Goal: Task Accomplishment & Management: Complete application form

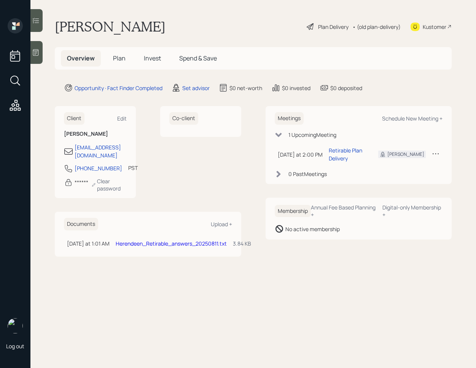
click at [143, 240] on link "Herendeen_Retirable_answers_20250811.txt" at bounding box center [171, 243] width 111 height 7
click at [180, 240] on link "Herendeen_Retirable_answers_20250811.txt" at bounding box center [171, 243] width 111 height 7
click at [119, 62] on span "Plan" at bounding box center [119, 58] width 13 height 8
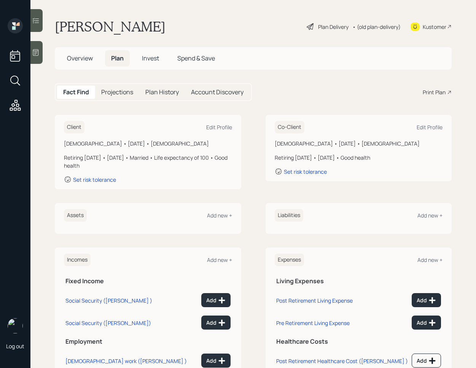
click at [71, 56] on span "Overview" at bounding box center [80, 58] width 26 height 8
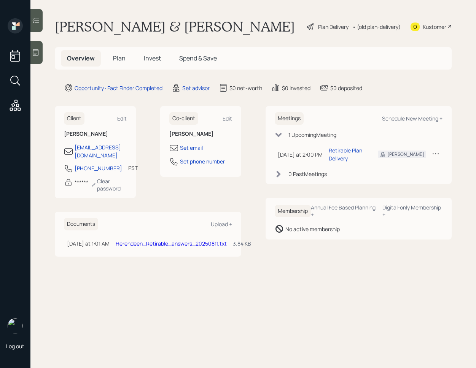
click at [180, 240] on link "Herendeen_Retirable_answers_20250811.txt" at bounding box center [171, 243] width 111 height 7
click at [285, 37] on main "Dennis & Patricia Herendeen Plan Delivery • (old plan-delivery) Kustomer Overvi…" at bounding box center [253, 184] width 446 height 368
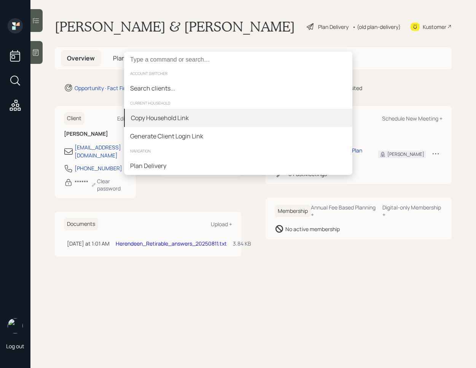
click at [247, 121] on div "Copy Household Link" at bounding box center [238, 118] width 228 height 18
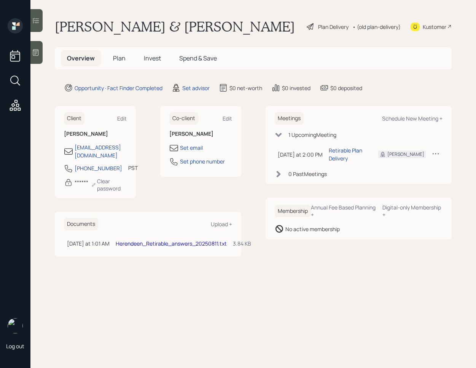
click at [161, 240] on link "Herendeen_Retirable_answers_20250811.txt" at bounding box center [171, 243] width 111 height 7
click at [116, 59] on span "Plan" at bounding box center [119, 58] width 13 height 8
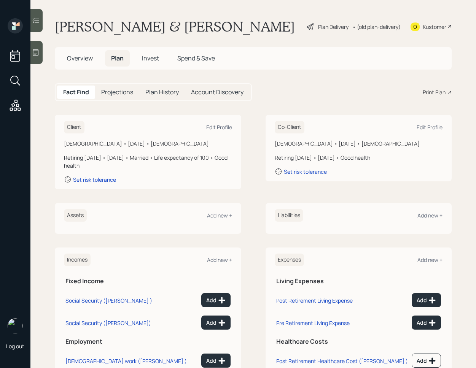
click at [256, 117] on div "Client Edit Profile Male • March 3, 1955 • 70 years old Retiring in 1 year • Ma…" at bounding box center [253, 152] width 397 height 75
click at [443, 30] on div "Kustomer" at bounding box center [435, 27] width 24 height 8
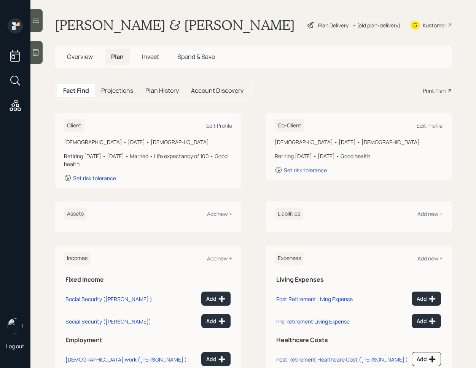
scroll to position [49, 0]
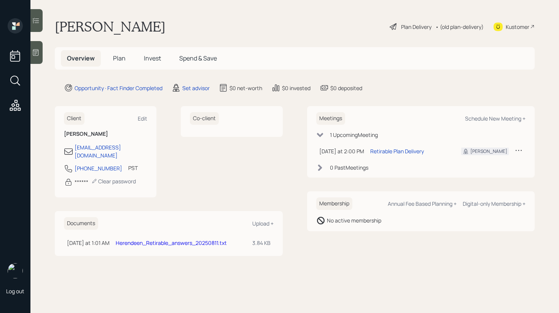
click at [121, 56] on span "Plan" at bounding box center [119, 58] width 13 height 8
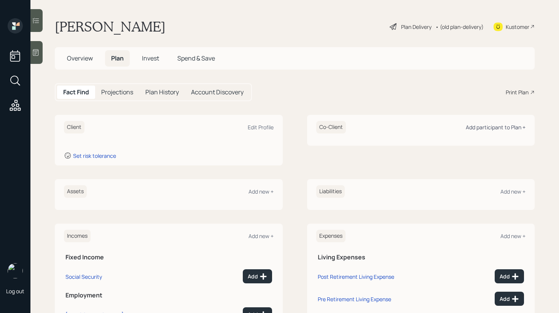
click at [502, 128] on div "Add participant to Plan +" at bounding box center [496, 127] width 60 height 7
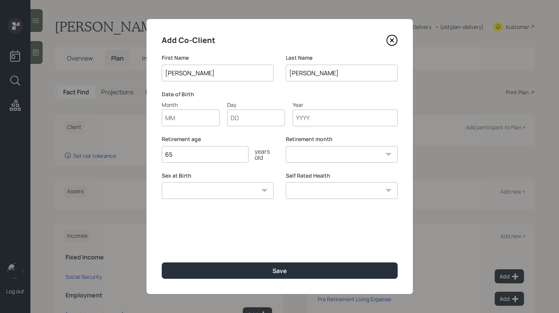
type input "[PERSON_NAME]"
click at [201, 120] on input "Month" at bounding box center [191, 118] width 58 height 17
type input "10"
type input "13"
type input "1963"
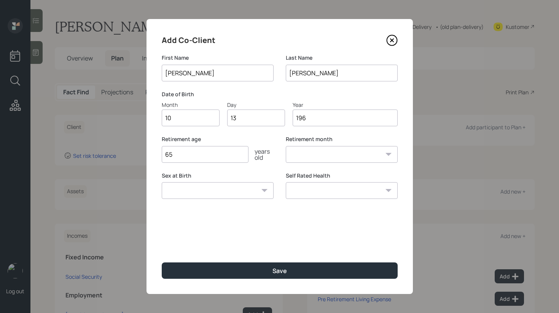
select select "10"
type input "1963"
click at [211, 194] on select "[DEMOGRAPHIC_DATA] [DEMOGRAPHIC_DATA] Other / Prefer not to say" at bounding box center [218, 190] width 112 height 17
select select "[DEMOGRAPHIC_DATA]"
click at [162, 182] on select "[DEMOGRAPHIC_DATA] [DEMOGRAPHIC_DATA] Other / Prefer not to say" at bounding box center [218, 190] width 112 height 17
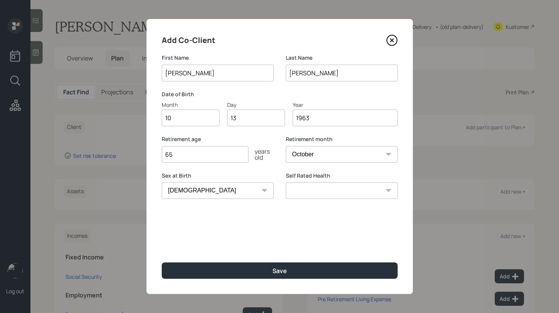
click at [319, 195] on select "Excellent Very Good Good Fair Poor" at bounding box center [342, 190] width 112 height 17
select select "good"
click at [286, 182] on select "Excellent Very Good Good Fair Poor" at bounding box center [342, 190] width 112 height 17
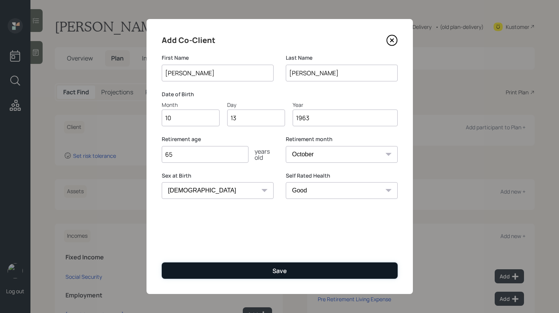
click at [285, 275] on div "Save" at bounding box center [280, 271] width 14 height 8
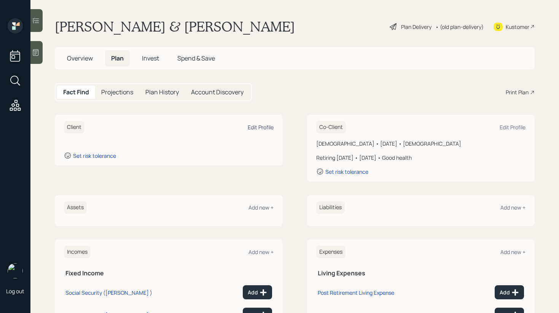
click at [250, 129] on div "Edit Profile" at bounding box center [261, 127] width 26 height 7
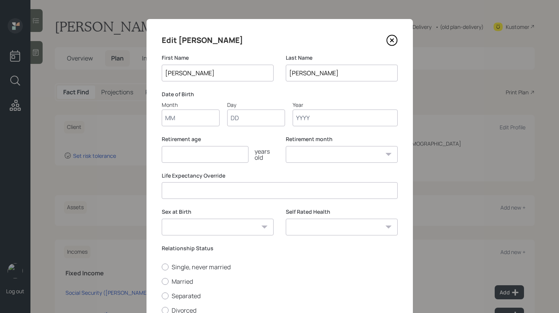
click at [195, 120] on input "Month" at bounding box center [191, 118] width 58 height 17
type input "03"
type input "1955"
select select "3"
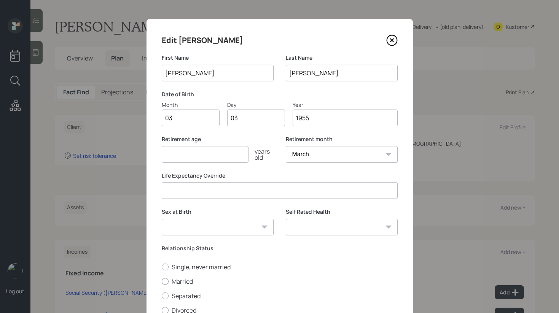
type input "1955"
click at [226, 195] on input "number" at bounding box center [280, 190] width 236 height 17
click at [212, 232] on select "[DEMOGRAPHIC_DATA] [DEMOGRAPHIC_DATA] Other / Prefer not to say" at bounding box center [218, 227] width 112 height 17
select select "[DEMOGRAPHIC_DATA]"
click at [162, 219] on select "[DEMOGRAPHIC_DATA] [DEMOGRAPHIC_DATA] Other / Prefer not to say" at bounding box center [218, 227] width 112 height 17
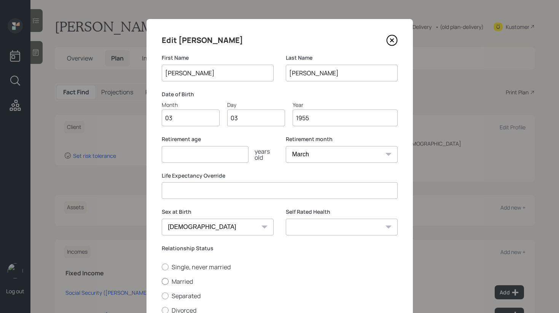
click at [164, 282] on div at bounding box center [165, 281] width 7 height 7
click at [162, 282] on input "Married" at bounding box center [161, 281] width 0 height 0
radio input "true"
click at [343, 231] on select "Excellent Very Good Good Fair Poor" at bounding box center [342, 227] width 112 height 17
select select "good"
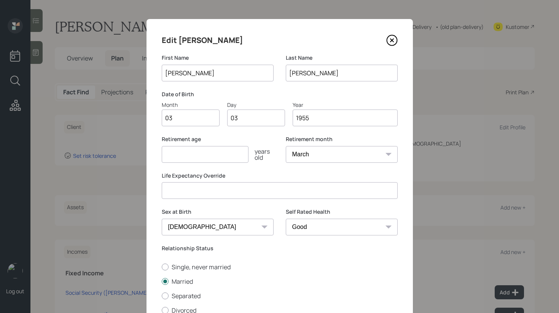
click at [286, 219] on select "Excellent Very Good Good Fair Poor" at bounding box center [342, 227] width 112 height 17
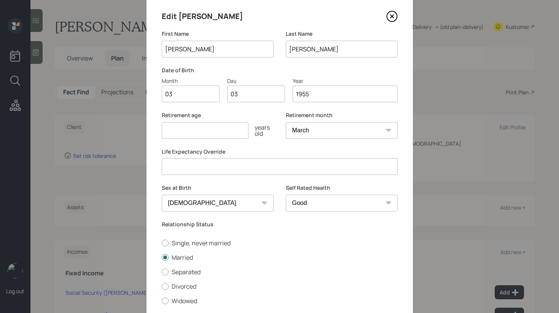
scroll to position [76, 0]
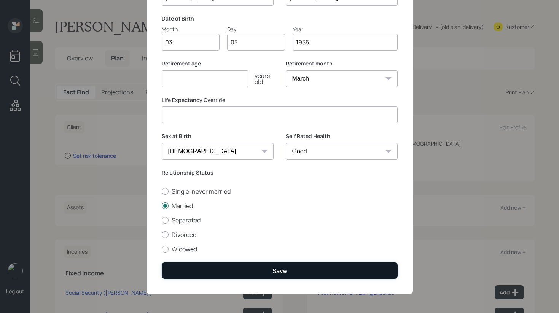
click at [277, 268] on div "Save" at bounding box center [280, 271] width 14 height 8
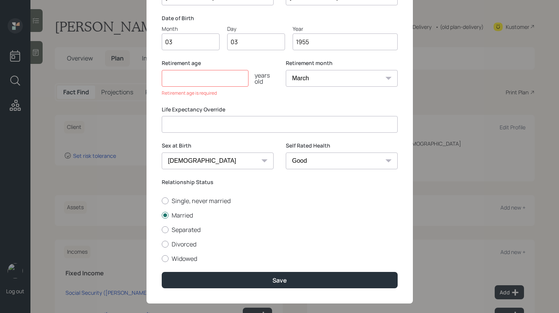
click at [198, 82] on input "number" at bounding box center [205, 78] width 87 height 17
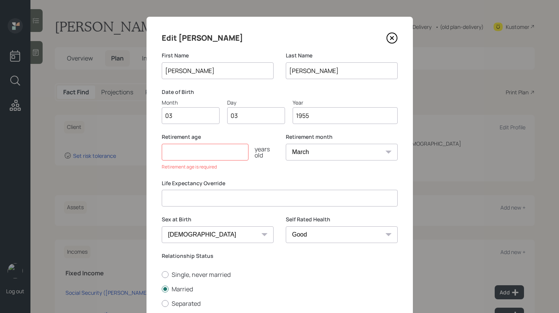
scroll to position [3, 0]
click at [194, 158] on input "number" at bounding box center [205, 151] width 87 height 17
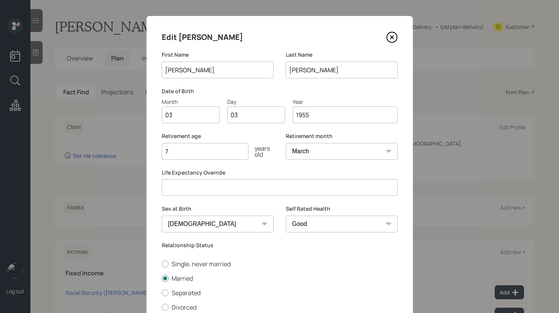
type input "70"
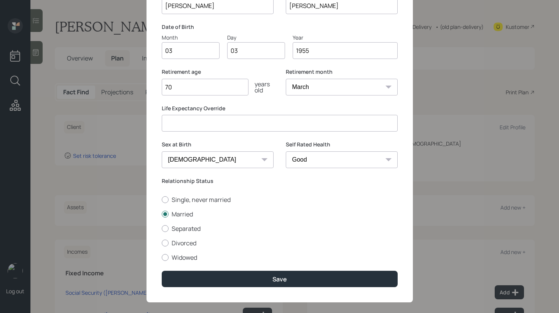
scroll to position [76, 0]
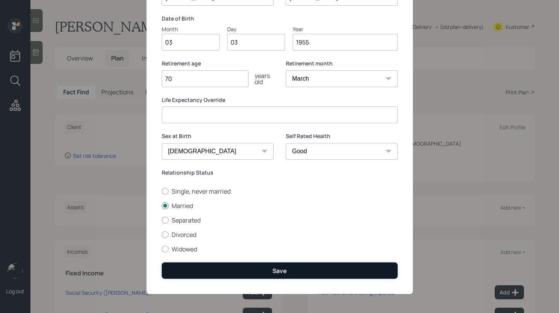
click at [282, 269] on div "Save" at bounding box center [280, 271] width 14 height 8
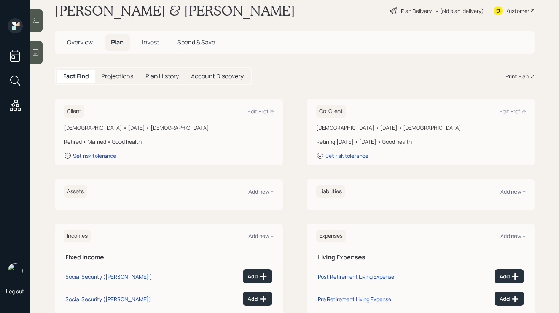
scroll to position [17, 0]
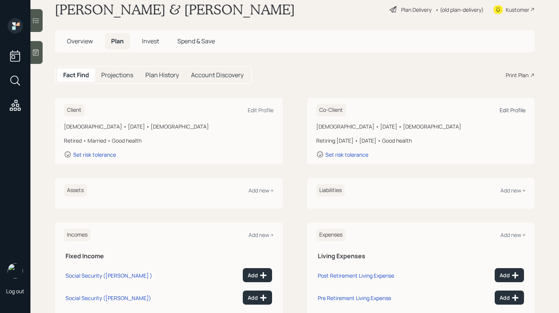
click at [508, 112] on div "Edit Profile" at bounding box center [513, 110] width 26 height 7
select select "10"
select select "[DEMOGRAPHIC_DATA]"
select select "good"
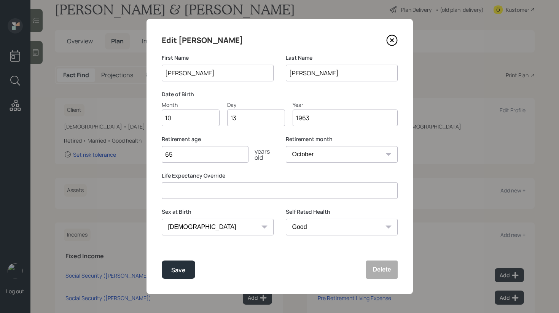
click at [202, 158] on input "65" at bounding box center [205, 154] width 87 height 17
type input "62"
click at [181, 266] on div "Save" at bounding box center [178, 270] width 14 height 10
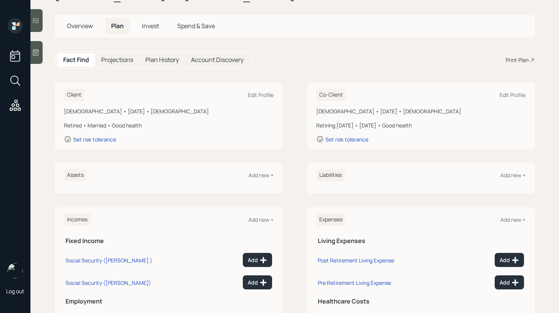
scroll to position [38, 0]
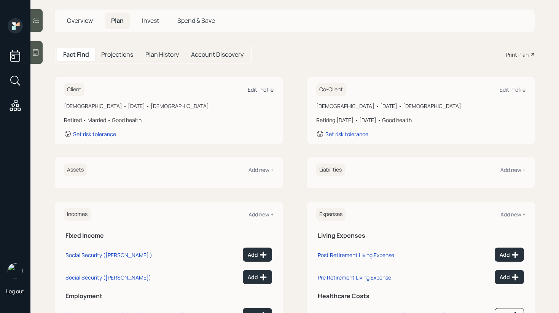
click at [255, 90] on div "Edit Profile" at bounding box center [261, 89] width 26 height 7
select select "3"
select select "good"
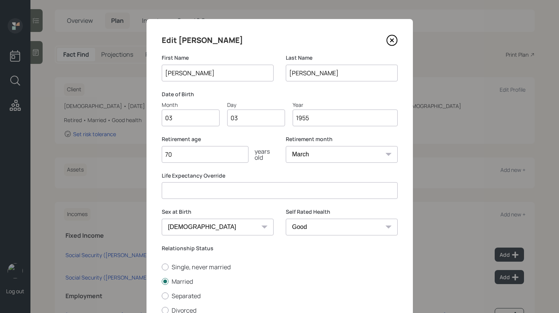
click at [191, 157] on input "70" at bounding box center [205, 154] width 87 height 17
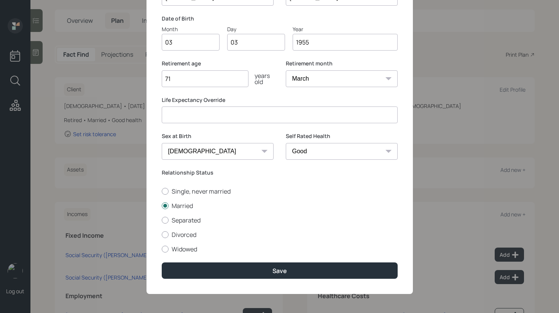
type input "71"
click at [203, 112] on input "number" at bounding box center [280, 115] width 236 height 17
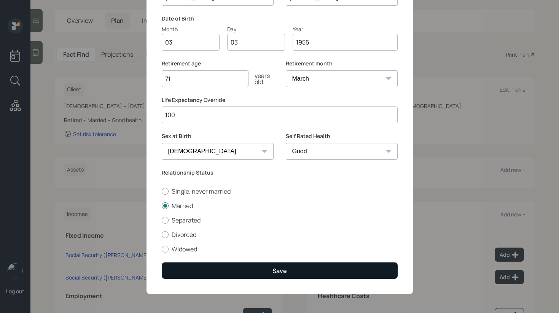
type input "100"
click at [204, 274] on button "Save" at bounding box center [280, 271] width 236 height 16
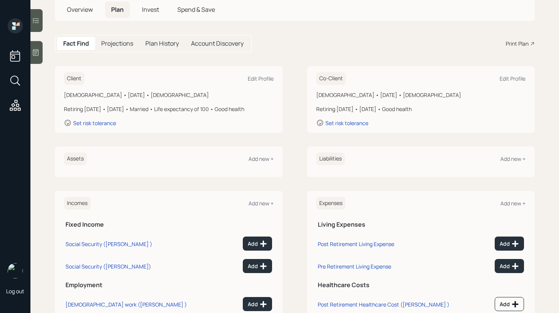
scroll to position [51, 0]
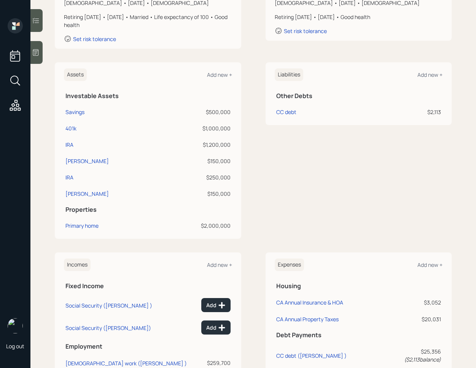
scroll to position [140, 0]
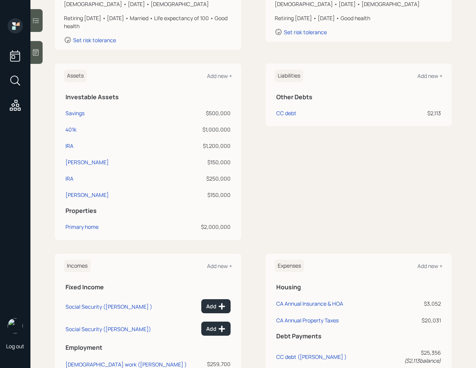
click at [198, 192] on div "$150,000" at bounding box center [197, 195] width 67 height 8
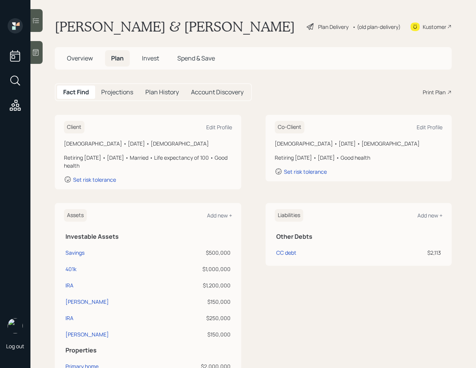
click at [86, 54] on span "Overview" at bounding box center [80, 58] width 26 height 8
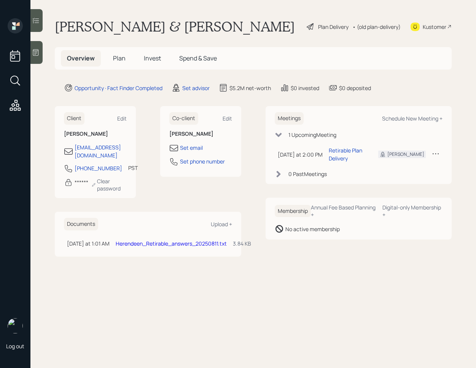
click at [84, 54] on span "Overview" at bounding box center [81, 58] width 28 height 8
click at [137, 240] on link "Herendeen_Retirable_answers_20250811.txt" at bounding box center [171, 243] width 111 height 7
click at [124, 61] on span "Plan" at bounding box center [119, 58] width 13 height 8
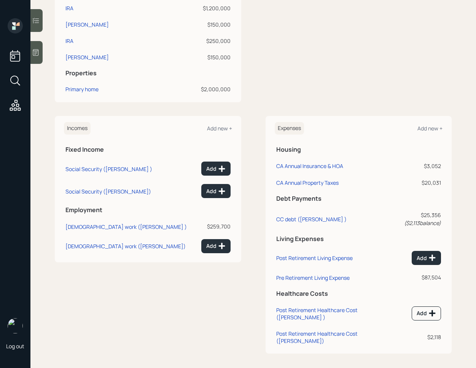
scroll to position [281, 0]
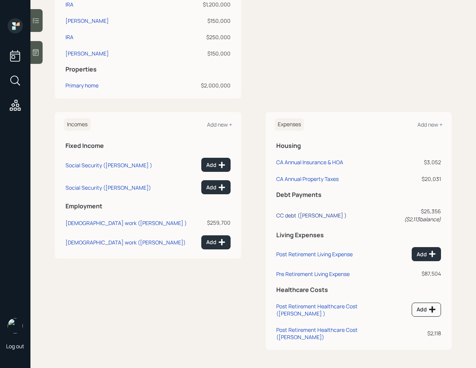
click at [285, 218] on div "CC debt (Dennis )" at bounding box center [311, 215] width 70 height 7
select select "credit_card"
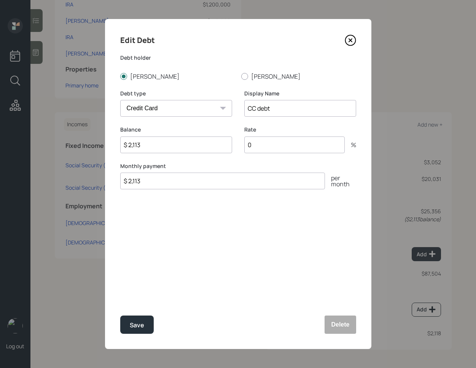
click at [254, 201] on div "Edit Debt Debt holder Dennis Patricia Debt type Car Credit Card Medical Student…" at bounding box center [238, 184] width 266 height 330
click at [234, 183] on input "$ 2,113" at bounding box center [222, 181] width 205 height 17
click at [239, 207] on div "Edit Debt Debt holder Dennis Patricia Debt type Car Credit Card Medical Student…" at bounding box center [238, 184] width 266 height 330
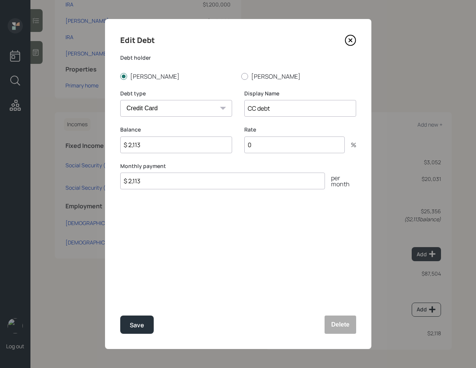
click at [157, 182] on input "$ 2,113" at bounding box center [222, 181] width 205 height 17
type input "$ 200"
click at [137, 323] on div "Save" at bounding box center [137, 325] width 14 height 10
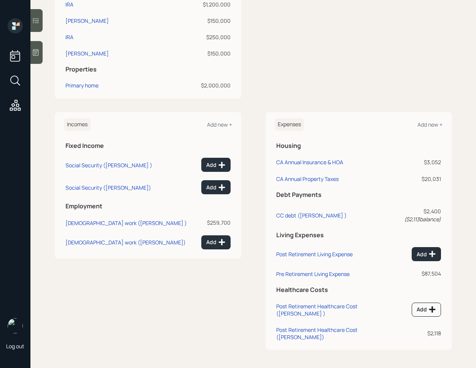
scroll to position [280, 0]
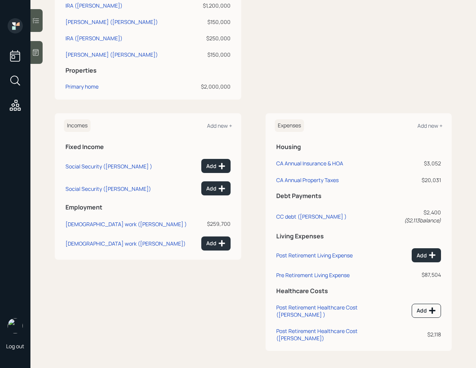
click at [142, 320] on div "Incomes Add new + Fixed Income Social Security (Dennis ) Add Social Security (P…" at bounding box center [148, 232] width 187 height 238
click at [391, 224] on div "$2,400 ( $2,113 balance)" at bounding box center [415, 217] width 51 height 16
click at [301, 216] on div "CC debt (Dennis )" at bounding box center [311, 216] width 70 height 7
select select "credit_card"
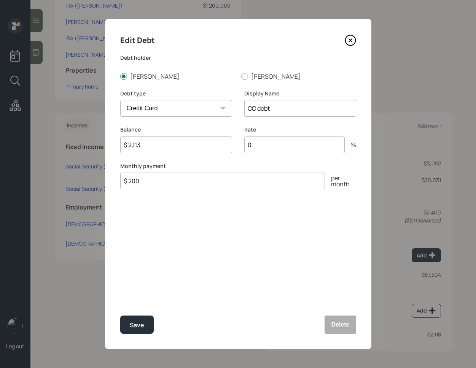
click at [356, 340] on div "Edit Debt Debt holder Dennis Patricia Debt type Car Credit Card Medical Student…" at bounding box center [238, 184] width 266 height 330
click at [340, 327] on button "Delete" at bounding box center [340, 325] width 31 height 18
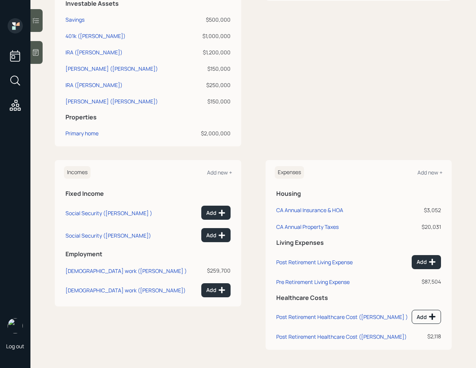
scroll to position [233, 0]
click at [300, 210] on div "CA Annual Insurance & HOA" at bounding box center [309, 210] width 67 height 7
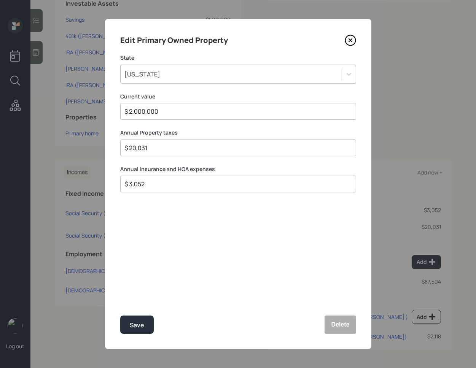
click at [351, 40] on icon at bounding box center [350, 40] width 3 height 3
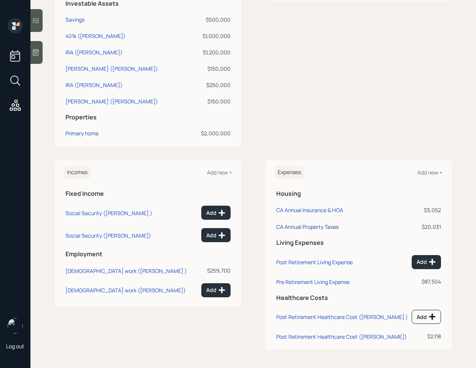
click at [323, 227] on div "CA Annual Property Taxes" at bounding box center [307, 226] width 62 height 7
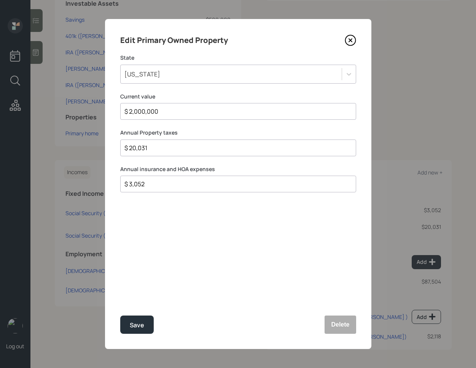
click at [352, 42] on icon at bounding box center [350, 40] width 11 height 11
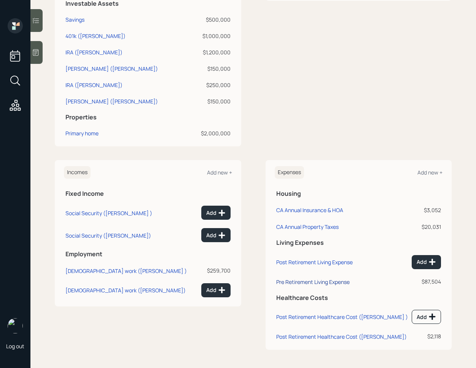
click at [310, 282] on div "Pre Retirement Living Expense" at bounding box center [312, 282] width 73 height 7
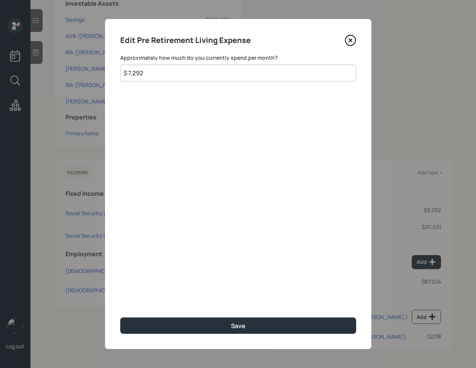
click at [351, 44] on icon at bounding box center [350, 40] width 11 height 11
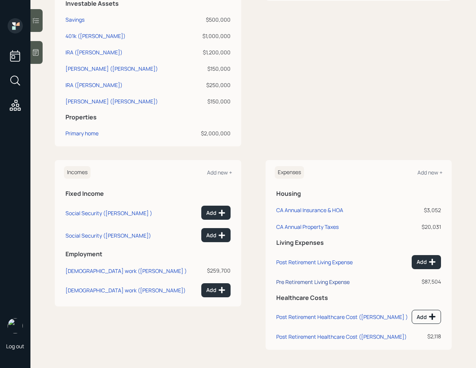
click at [323, 282] on div "Pre Retirement Living Expense" at bounding box center [312, 282] width 73 height 7
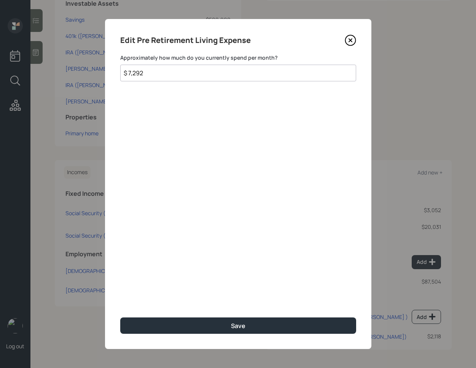
click at [349, 41] on icon at bounding box center [350, 40] width 3 height 3
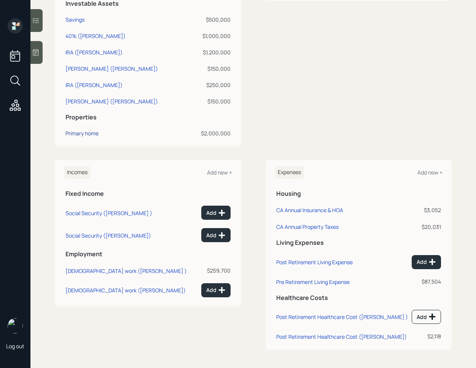
click at [86, 130] on div "Primary home" at bounding box center [81, 133] width 33 height 8
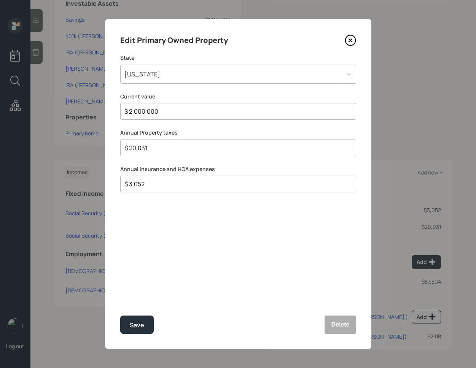
click at [350, 44] on icon at bounding box center [350, 40] width 11 height 11
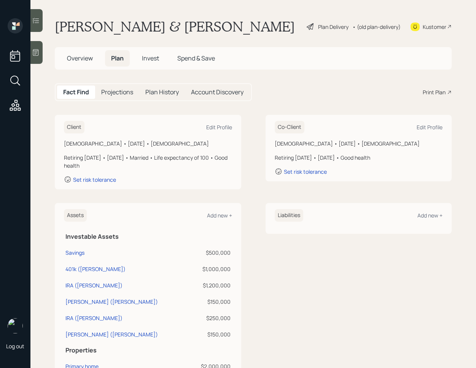
click at [90, 60] on span "Overview" at bounding box center [80, 58] width 26 height 8
